Goal: Task Accomplishment & Management: Use online tool/utility

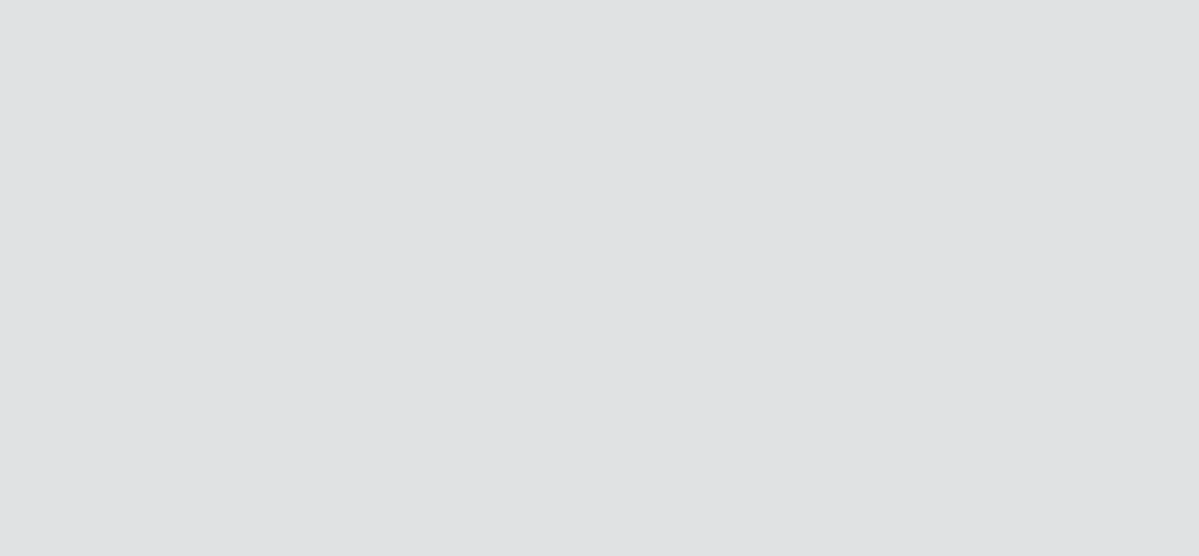
click at [484, 308] on div at bounding box center [599, 278] width 1199 height 556
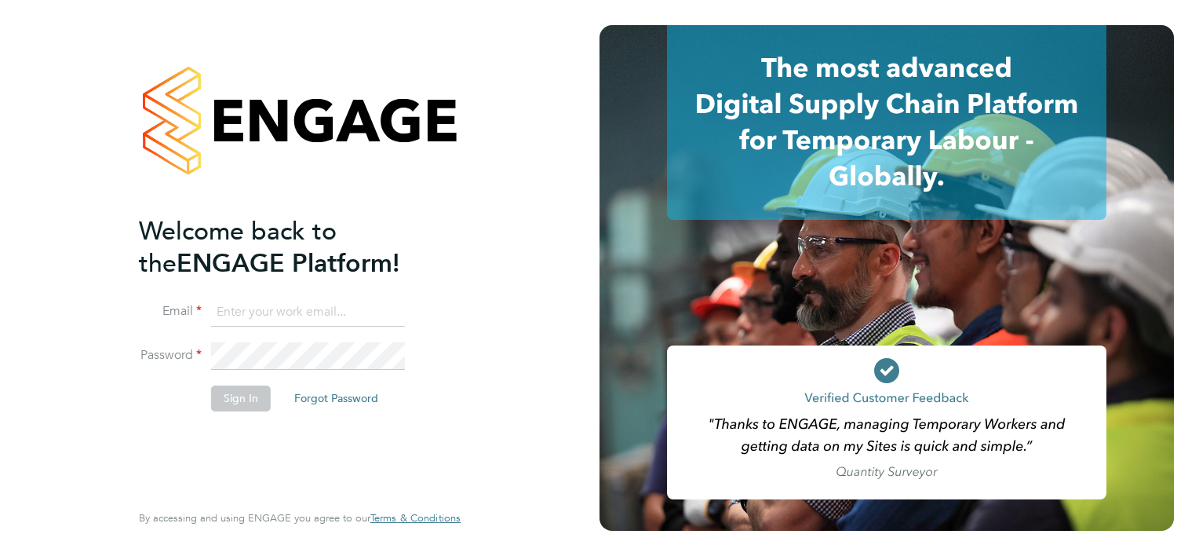
type input "ryan.scott@torus.co.uk"
click at [256, 430] on div "Welcome back to the ENGAGE Platform! Email ryan.scott@torus.co.uk Password Sign…" at bounding box center [292, 356] width 306 height 282
click at [244, 397] on button "Sign In" at bounding box center [241, 397] width 60 height 25
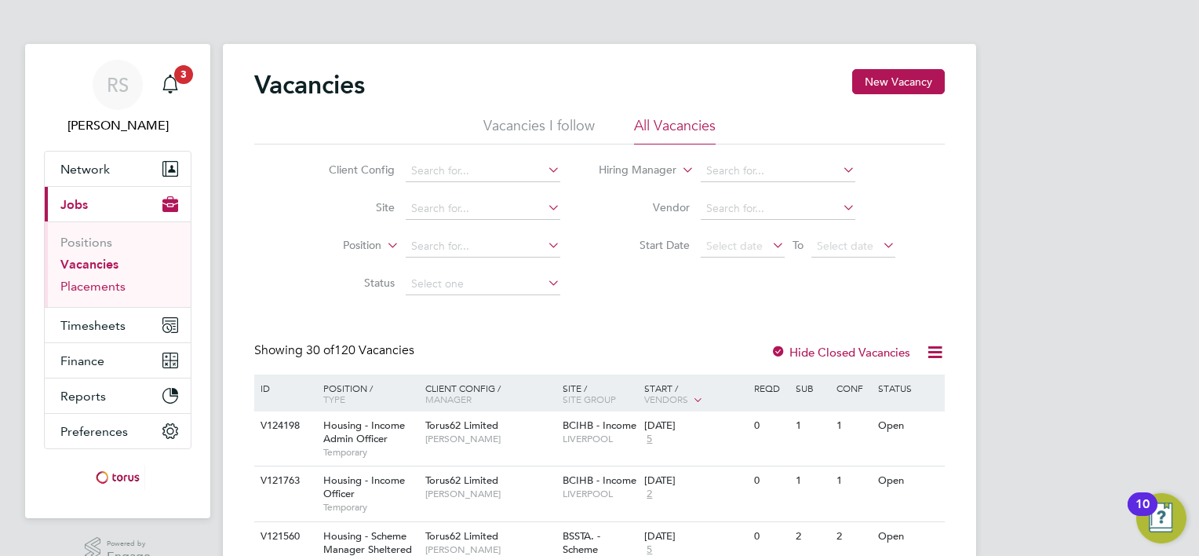
click at [104, 290] on link "Placements" at bounding box center [92, 286] width 65 height 15
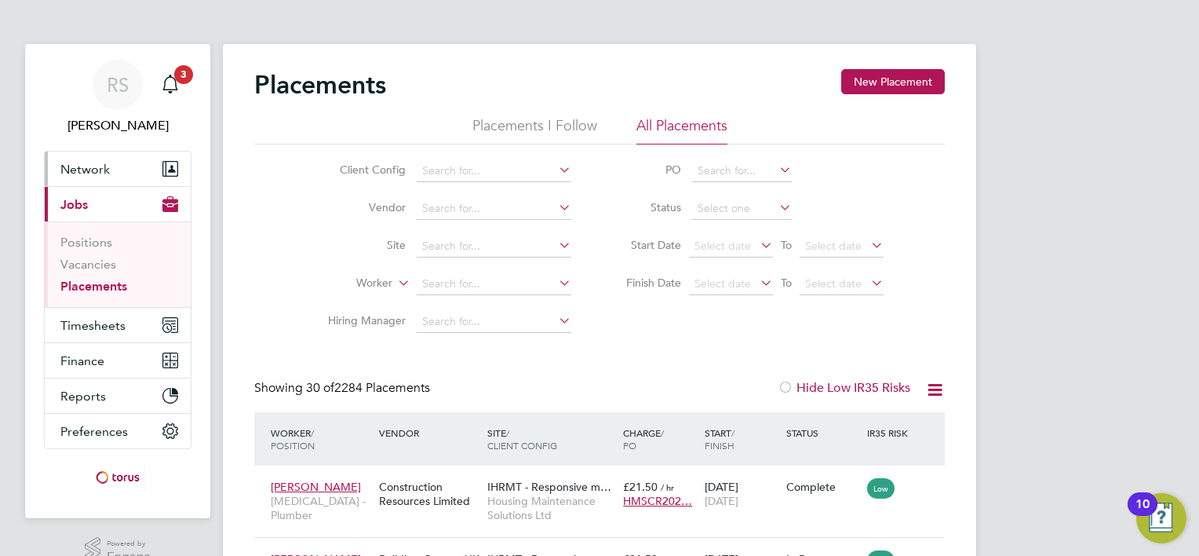
click at [134, 171] on button "Network" at bounding box center [118, 168] width 146 height 35
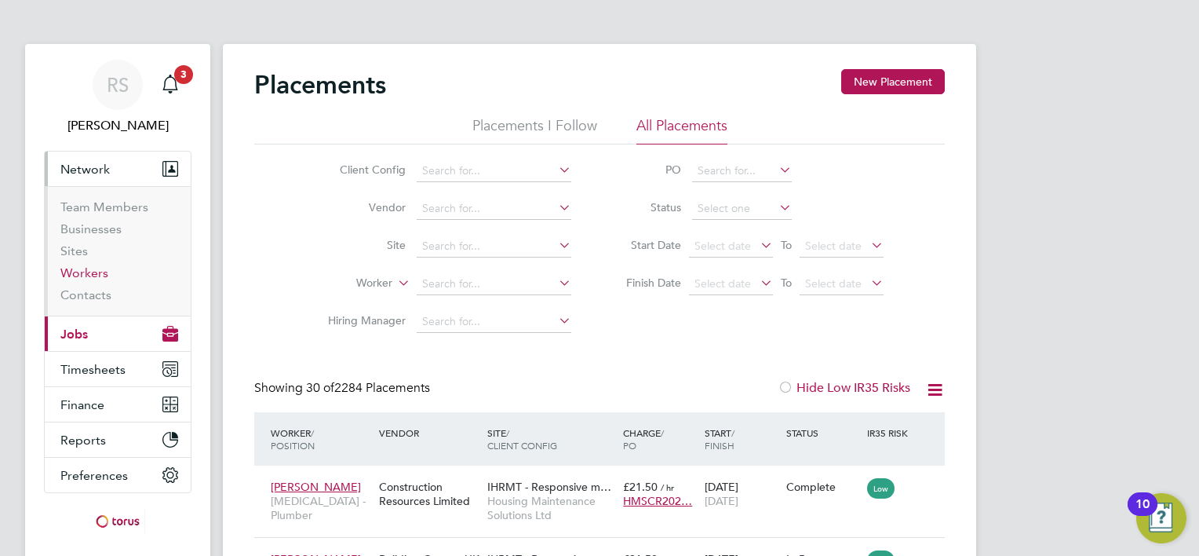
click at [71, 268] on link "Workers" at bounding box center [84, 272] width 48 height 15
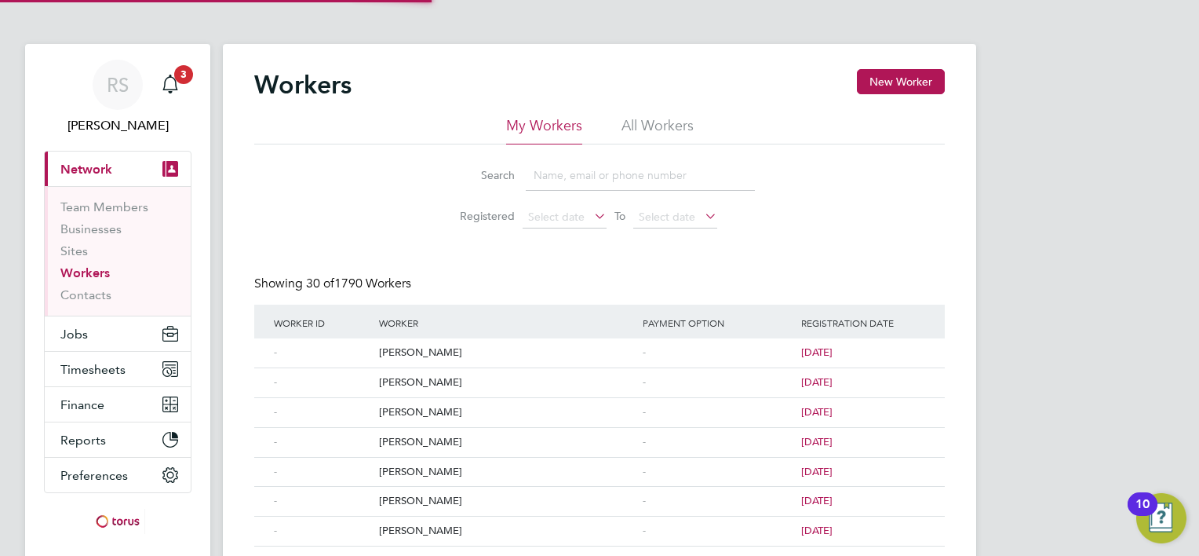
click at [685, 119] on li "All Workers" at bounding box center [657, 130] width 72 height 28
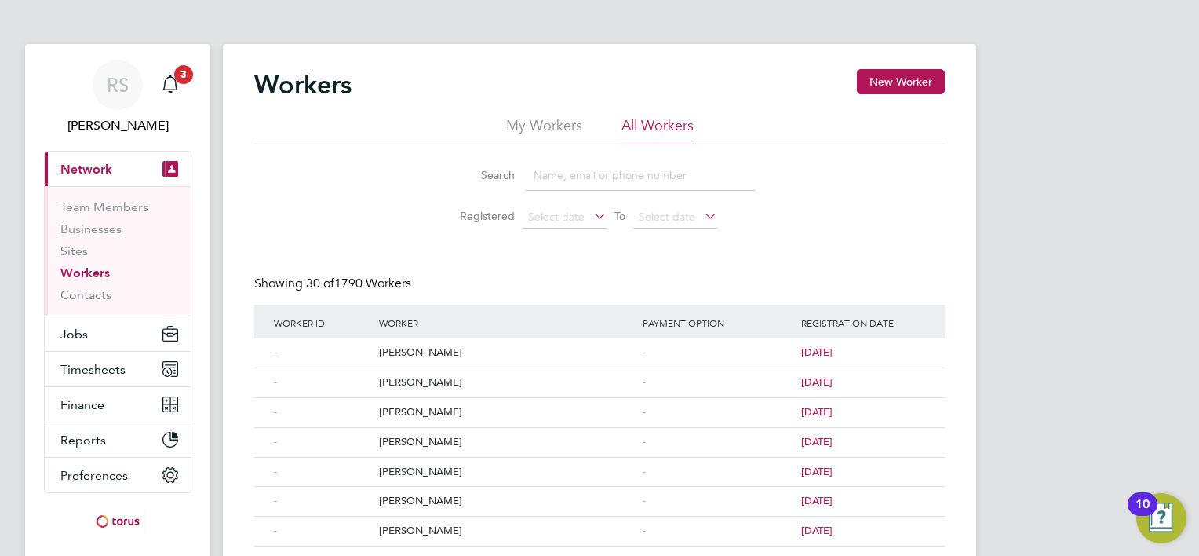
click at [565, 185] on input at bounding box center [640, 175] width 229 height 31
type input "joyner"
